Goal: Transaction & Acquisition: Purchase product/service

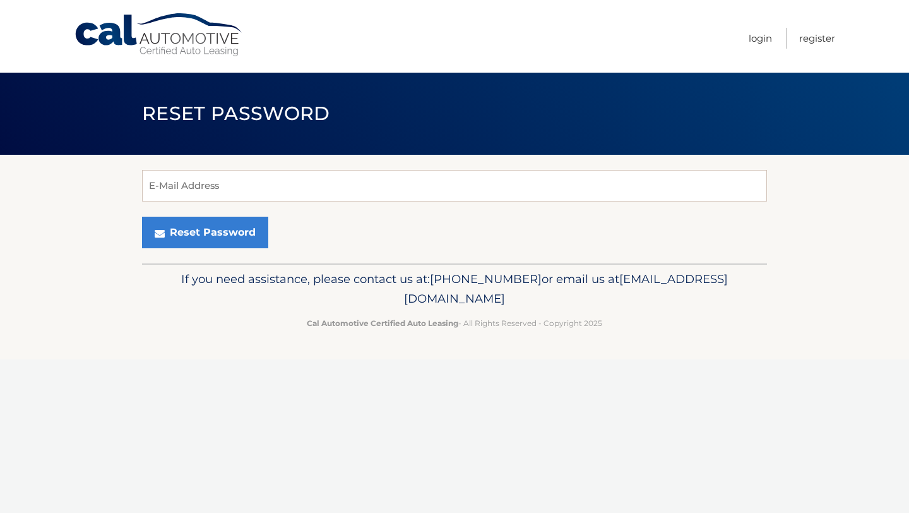
click at [249, 203] on form "E-Mail Address Reset Password" at bounding box center [454, 209] width 625 height 78
click at [249, 191] on input "E-Mail Address" at bounding box center [454, 186] width 625 height 32
type input "grdroznik@gmail.com"
click at [142, 217] on button "Reset Password" at bounding box center [205, 233] width 126 height 32
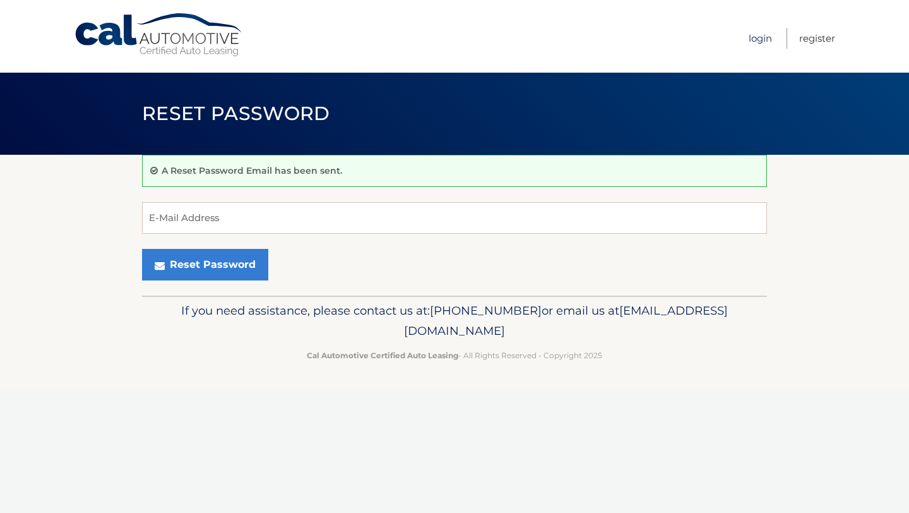
click at [764, 47] on link "Login" at bounding box center [760, 38] width 23 height 21
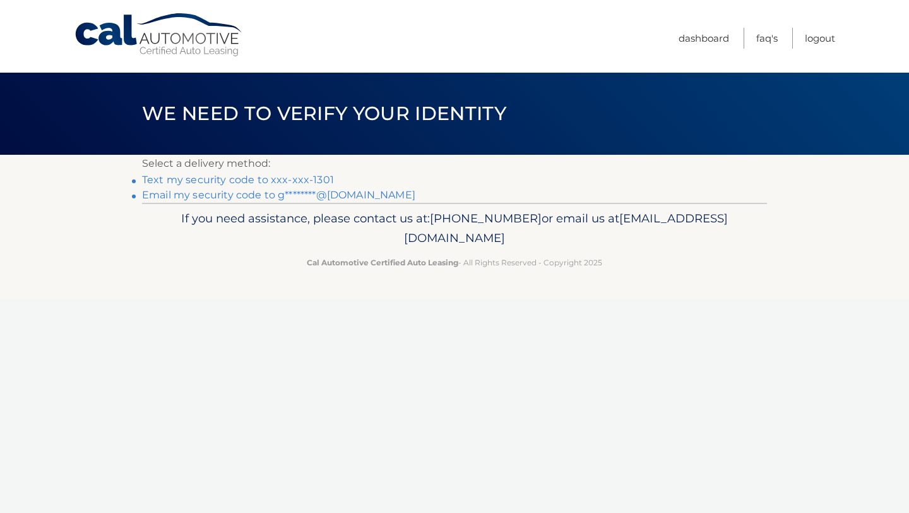
click at [229, 180] on link "Text my security code to xxx-xxx-1301" at bounding box center [238, 180] width 192 height 12
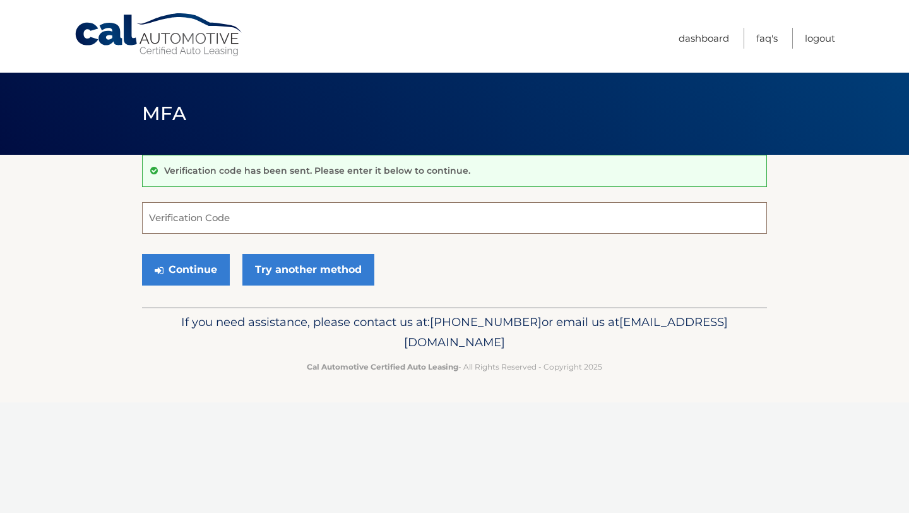
click at [216, 217] on input "Verification Code" at bounding box center [454, 218] width 625 height 32
type input "065537"
click at [181, 260] on button "Continue" at bounding box center [186, 270] width 88 height 32
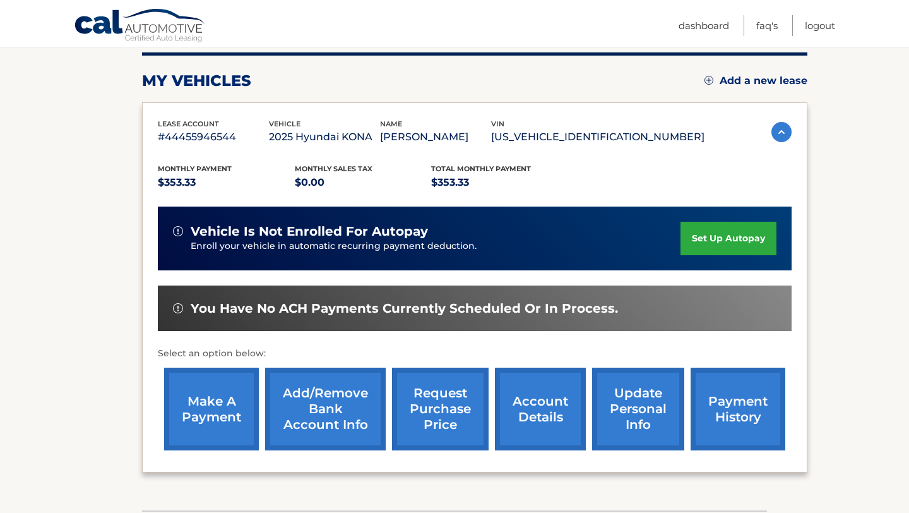
scroll to position [252, 0]
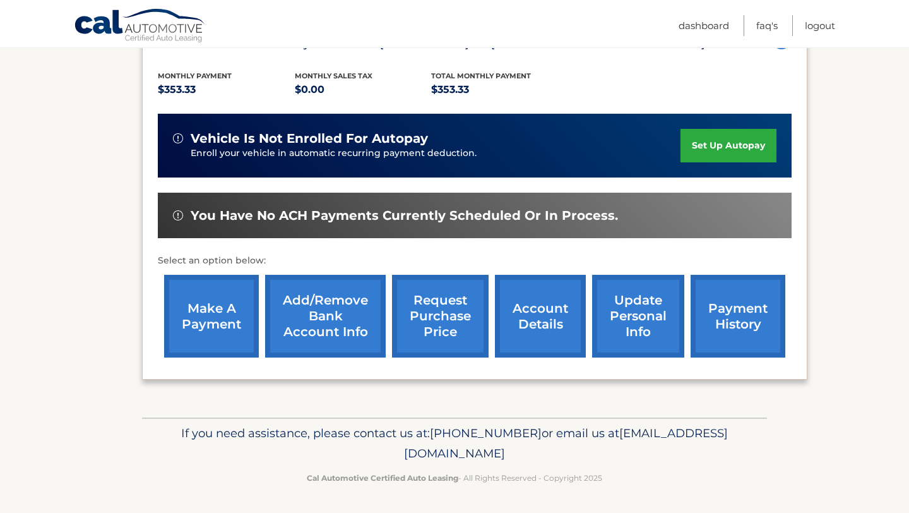
click at [232, 311] on link "make a payment" at bounding box center [211, 316] width 95 height 83
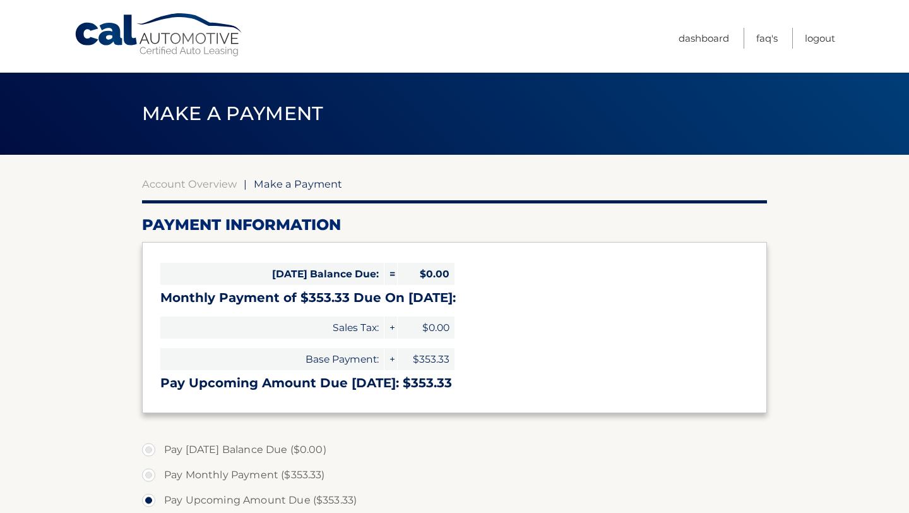
select select "ZjlkNTRjYTEtMjEzNC00MjYyLWE0NzMtOWNiYWFhOTNhODVm"
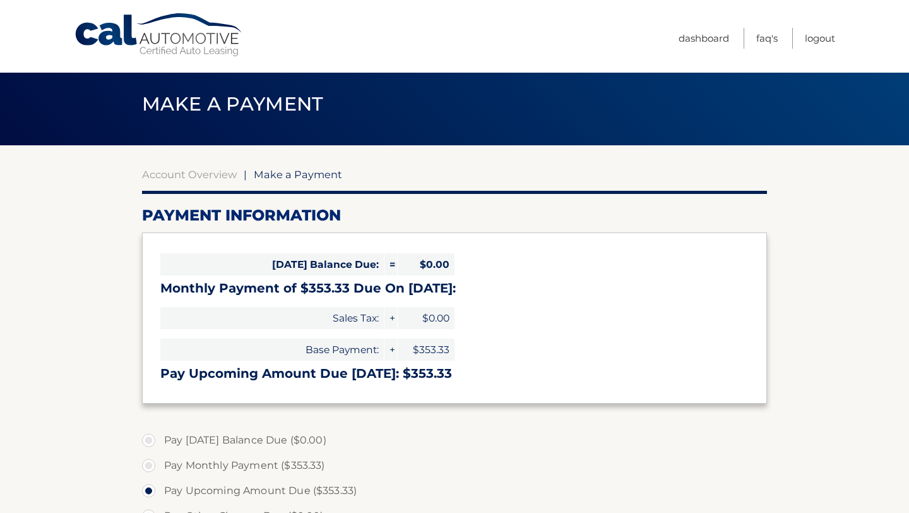
scroll to position [11, 0]
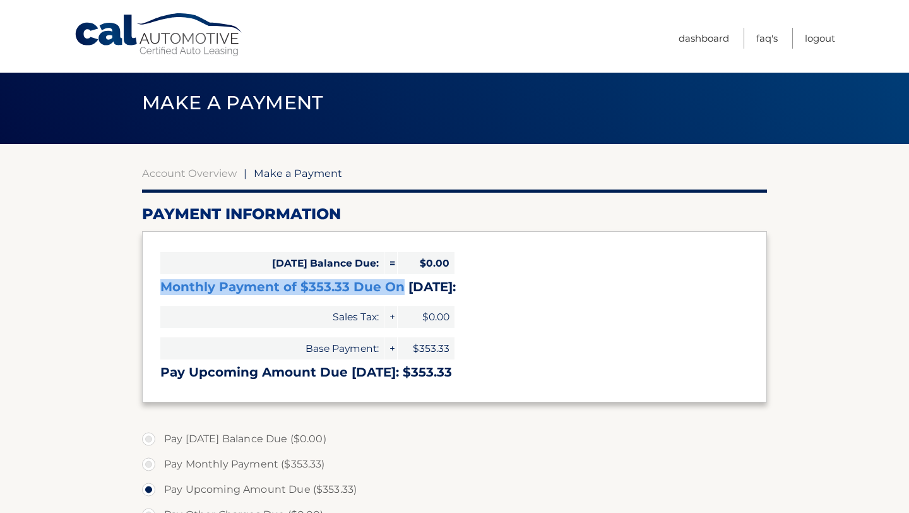
drag, startPoint x: 161, startPoint y: 288, endPoint x: 389, endPoint y: 286, distance: 228.5
click at [393, 287] on h3 "Monthly Payment of $353.33 Due On Oct 12:" at bounding box center [454, 287] width 588 height 16
click at [558, 306] on div "Today's Balance Due: = $0.00 Monthly Payment of $353.33 Due On Oct 12: Sales Ta…" at bounding box center [454, 316] width 625 height 170
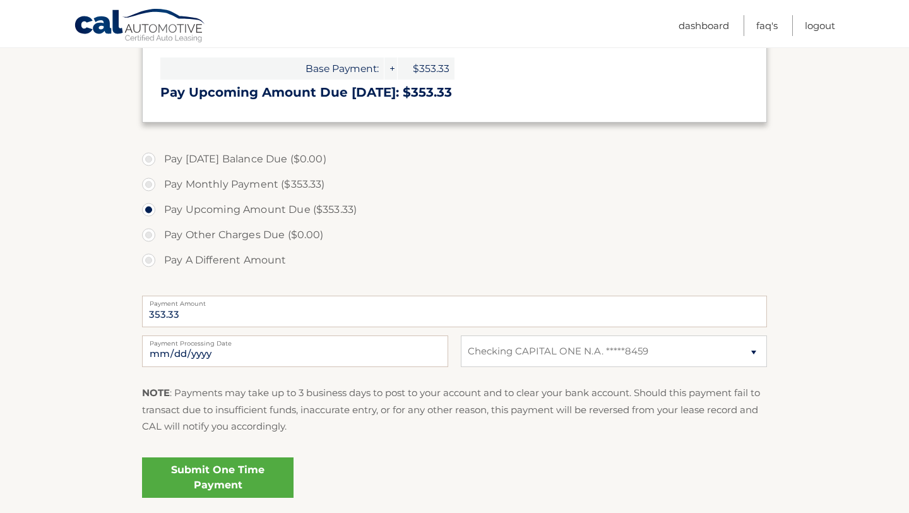
scroll to position [291, 0]
click at [261, 470] on link "Submit One Time Payment" at bounding box center [217, 476] width 151 height 40
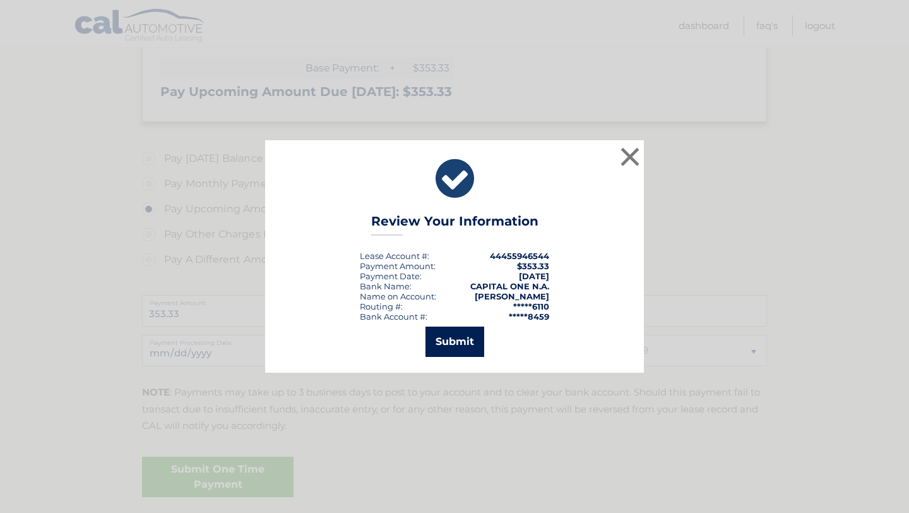
click at [461, 349] on button "Submit" at bounding box center [454, 341] width 59 height 30
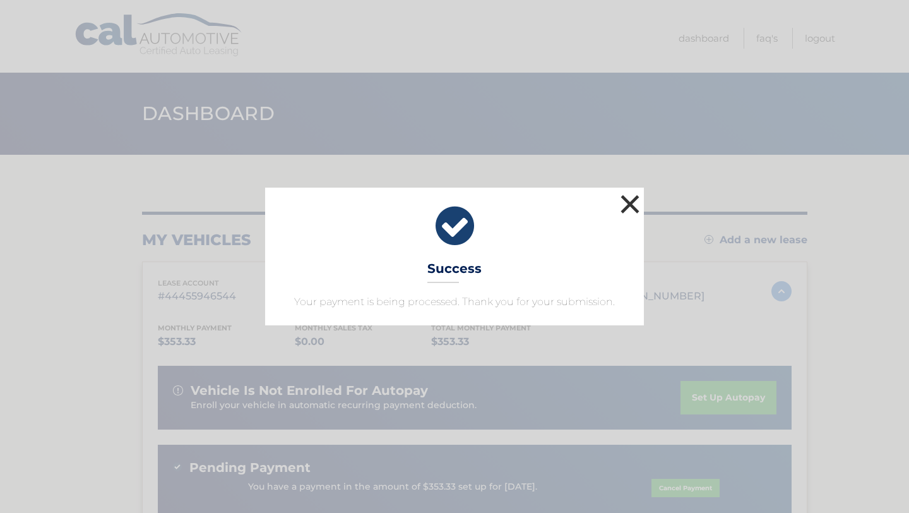
click at [629, 201] on button "×" at bounding box center [629, 203] width 25 height 25
